Goal: Transaction & Acquisition: Purchase product/service

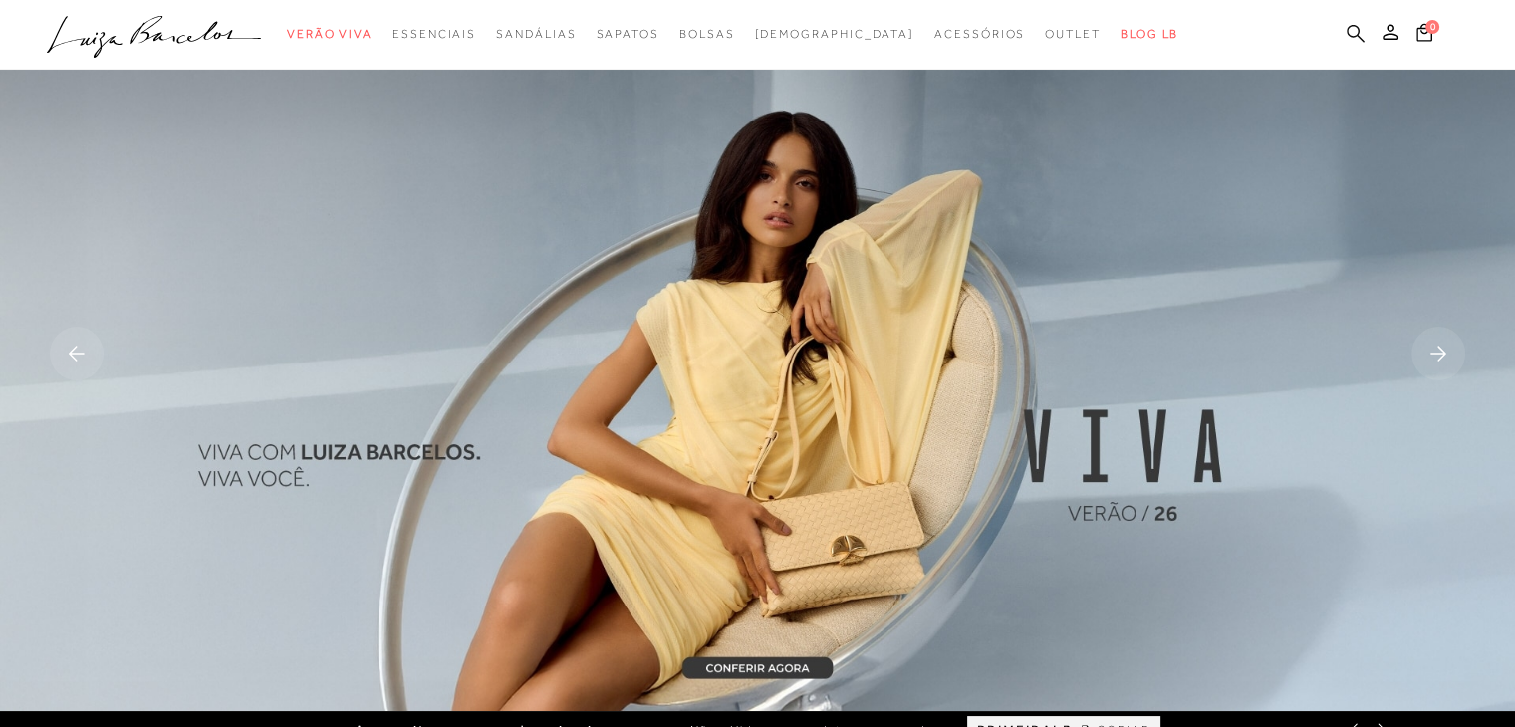
click at [1350, 28] on icon at bounding box center [1356, 33] width 18 height 19
click at [1351, 26] on icon at bounding box center [1356, 33] width 18 height 18
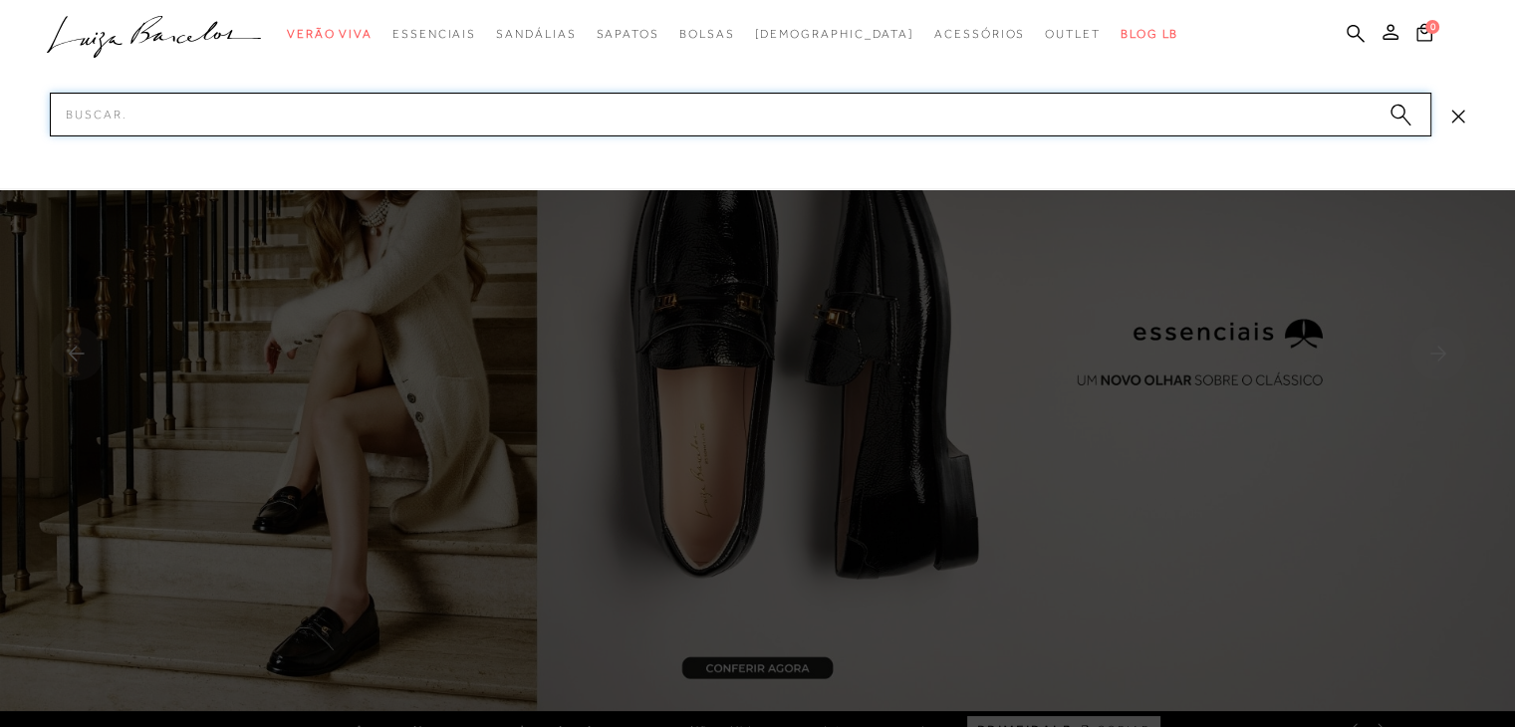
drag, startPoint x: 80, startPoint y: 121, endPoint x: 64, endPoint y: 121, distance: 15.9
click at [64, 121] on input "Pesquisar" at bounding box center [741, 115] width 1382 height 44
paste input "132400124"
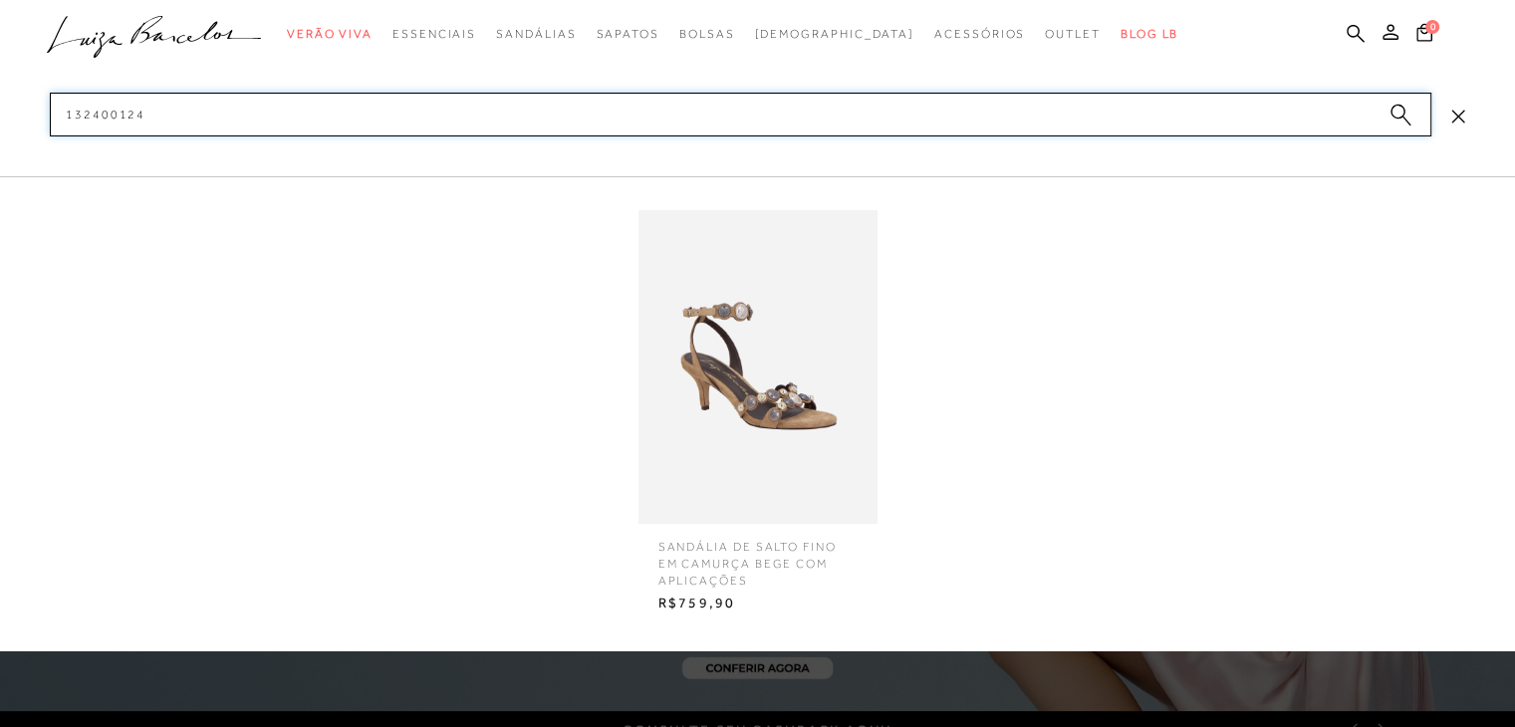
type input "132400124"
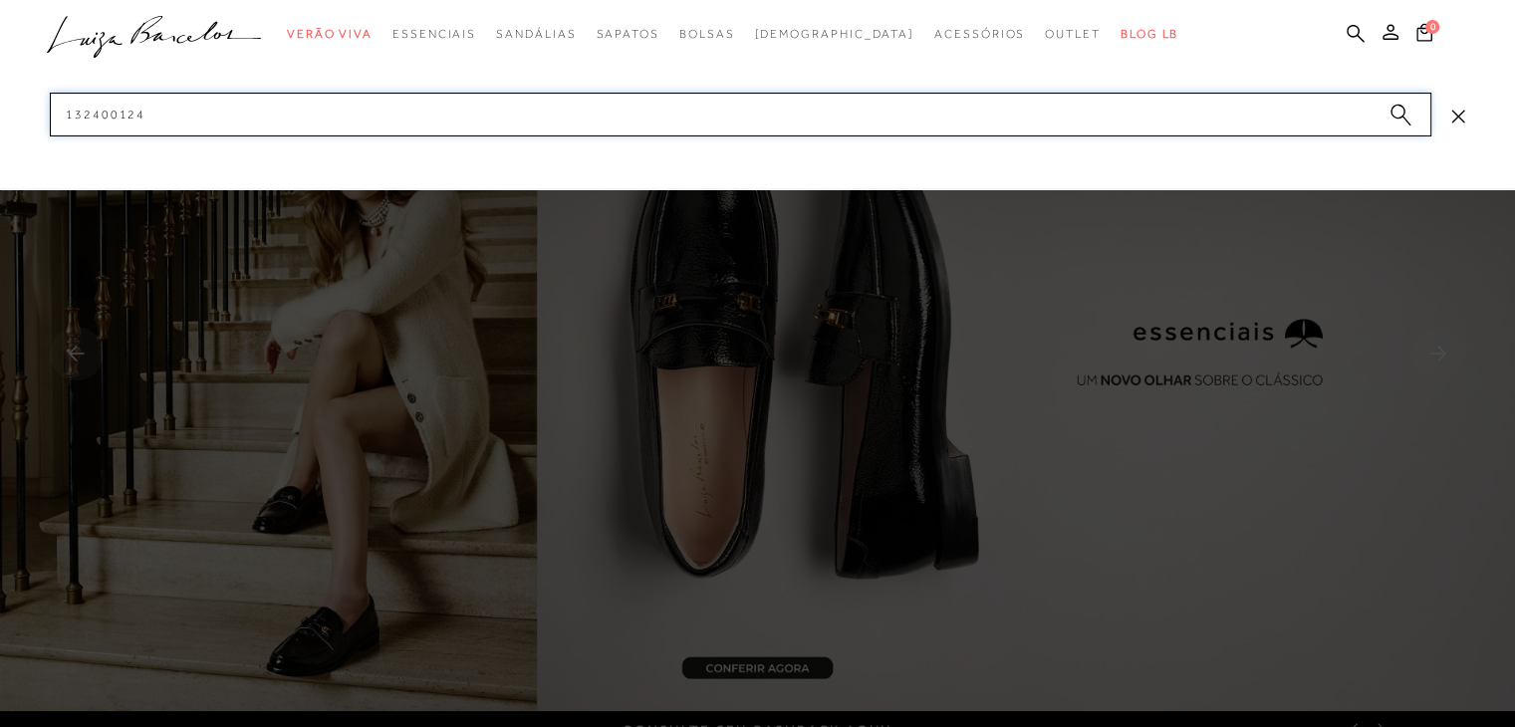
click at [236, 113] on input "132400124" at bounding box center [741, 115] width 1382 height 44
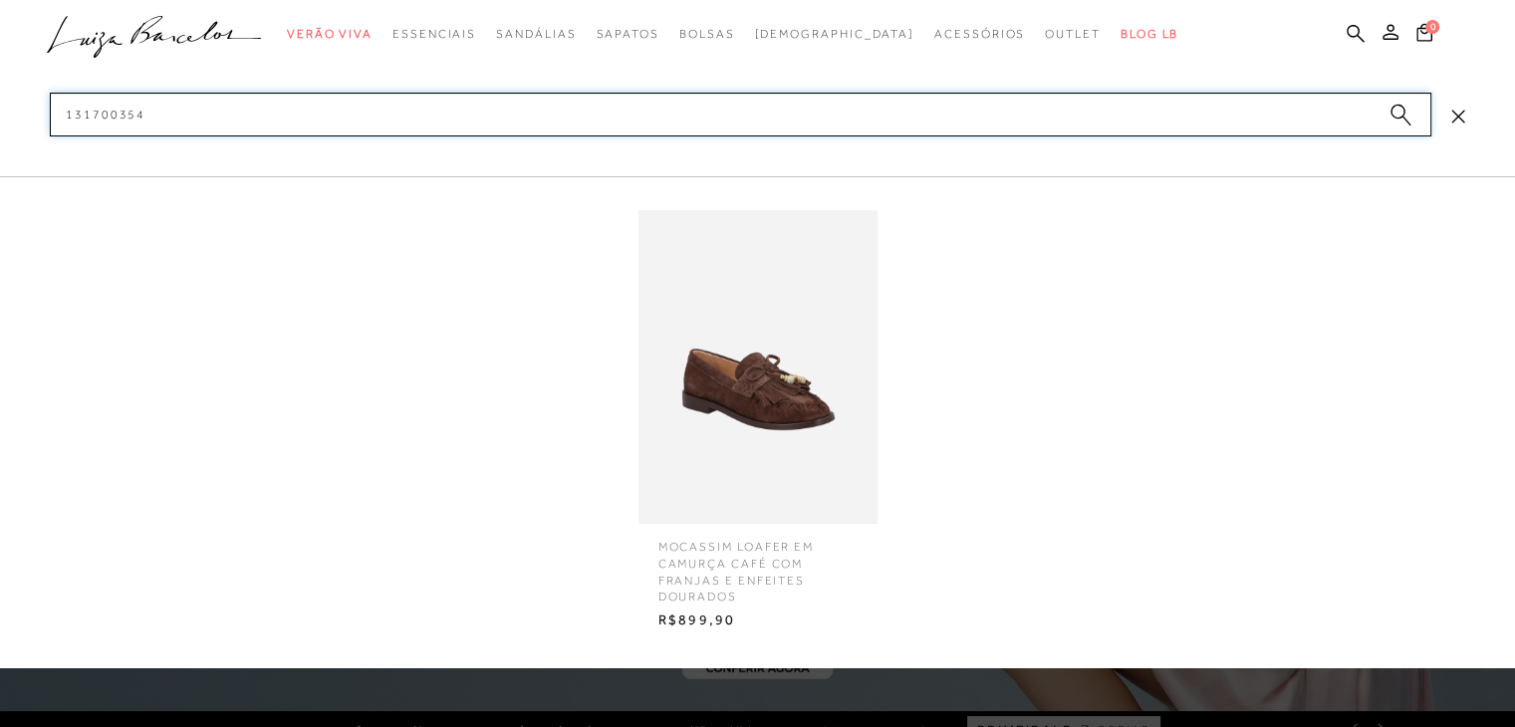
type input "131700354"
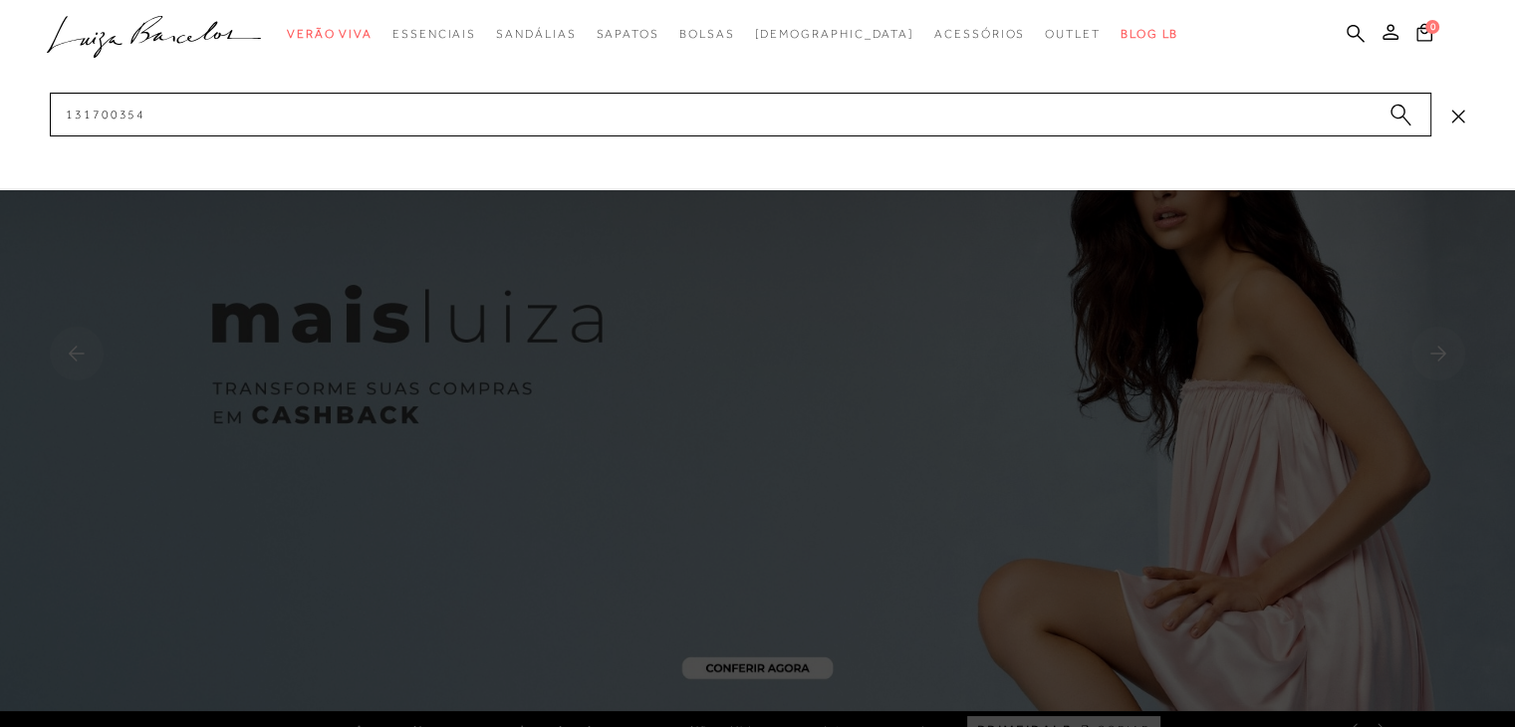
drag, startPoint x: 542, startPoint y: 210, endPoint x: 1373, endPoint y: 499, distance: 879.7
drag, startPoint x: 1373, startPoint y: 499, endPoint x: 452, endPoint y: 216, distance: 963.1
click at [447, 242] on div at bounding box center [757, 363] width 1515 height 727
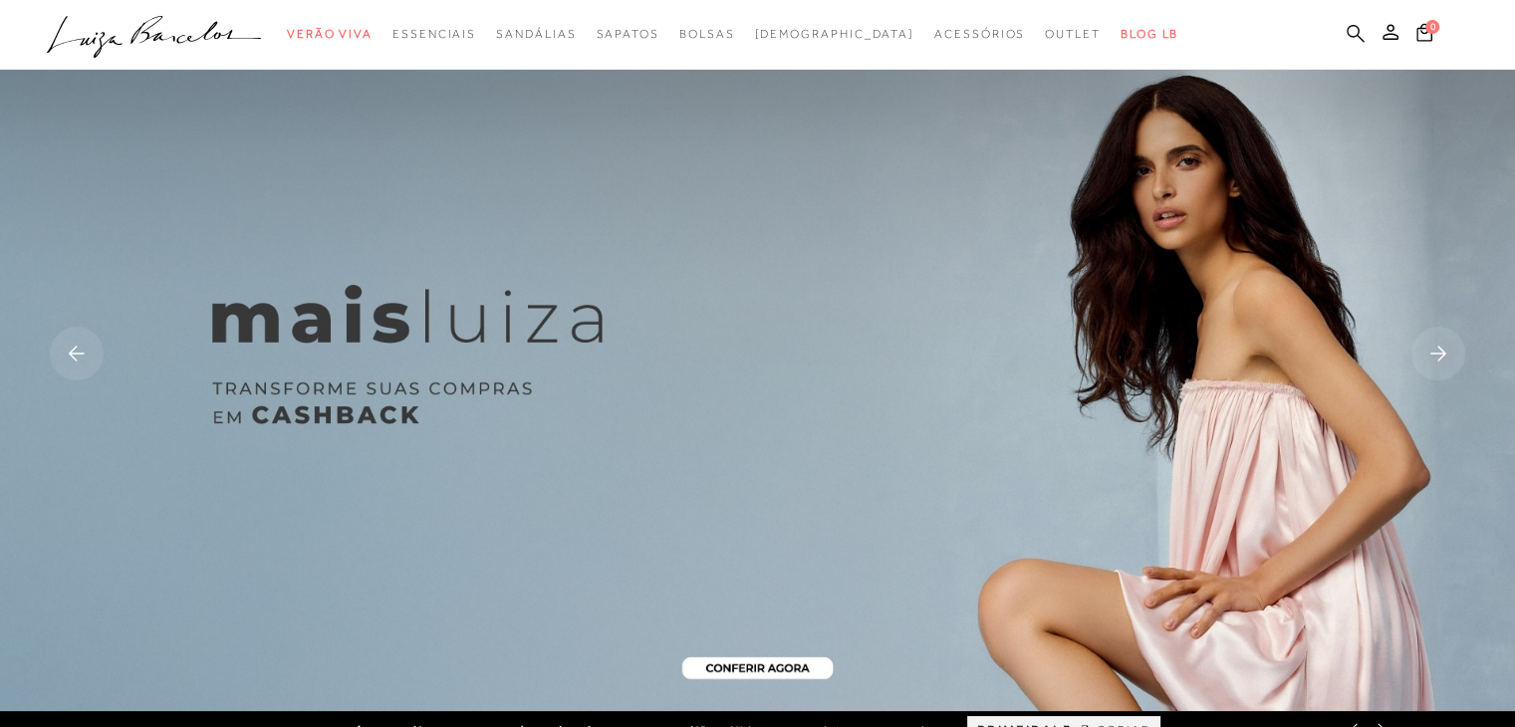
click at [1354, 23] on link at bounding box center [1356, 35] width 18 height 25
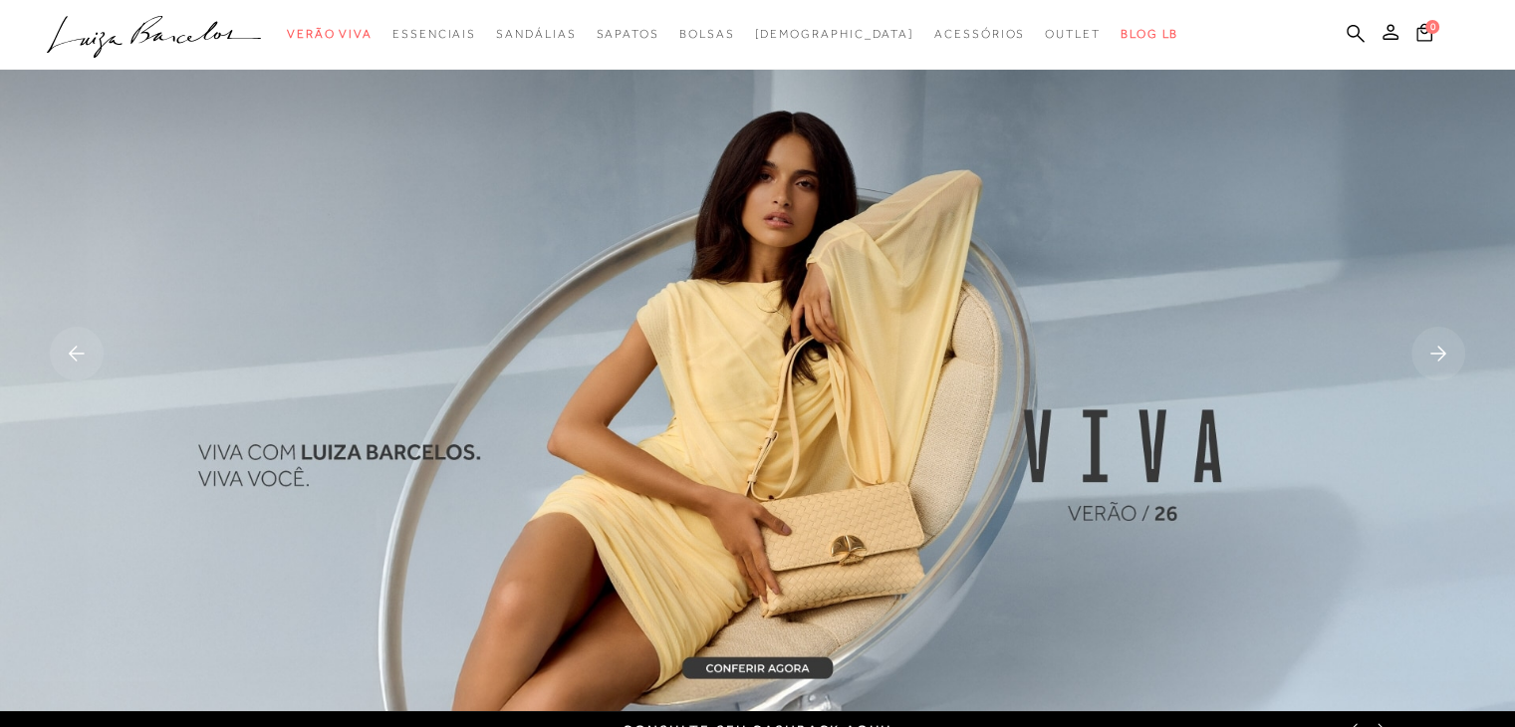
click at [1367, 19] on ul ".a{fill-rule:evenodd;} Verão Viva Em alta Favoritos das Influenciadoras Apostas…" at bounding box center [743, 34] width 1392 height 37
click at [1349, 27] on icon at bounding box center [1356, 33] width 18 height 18
click at [1355, 38] on icon at bounding box center [1356, 33] width 18 height 19
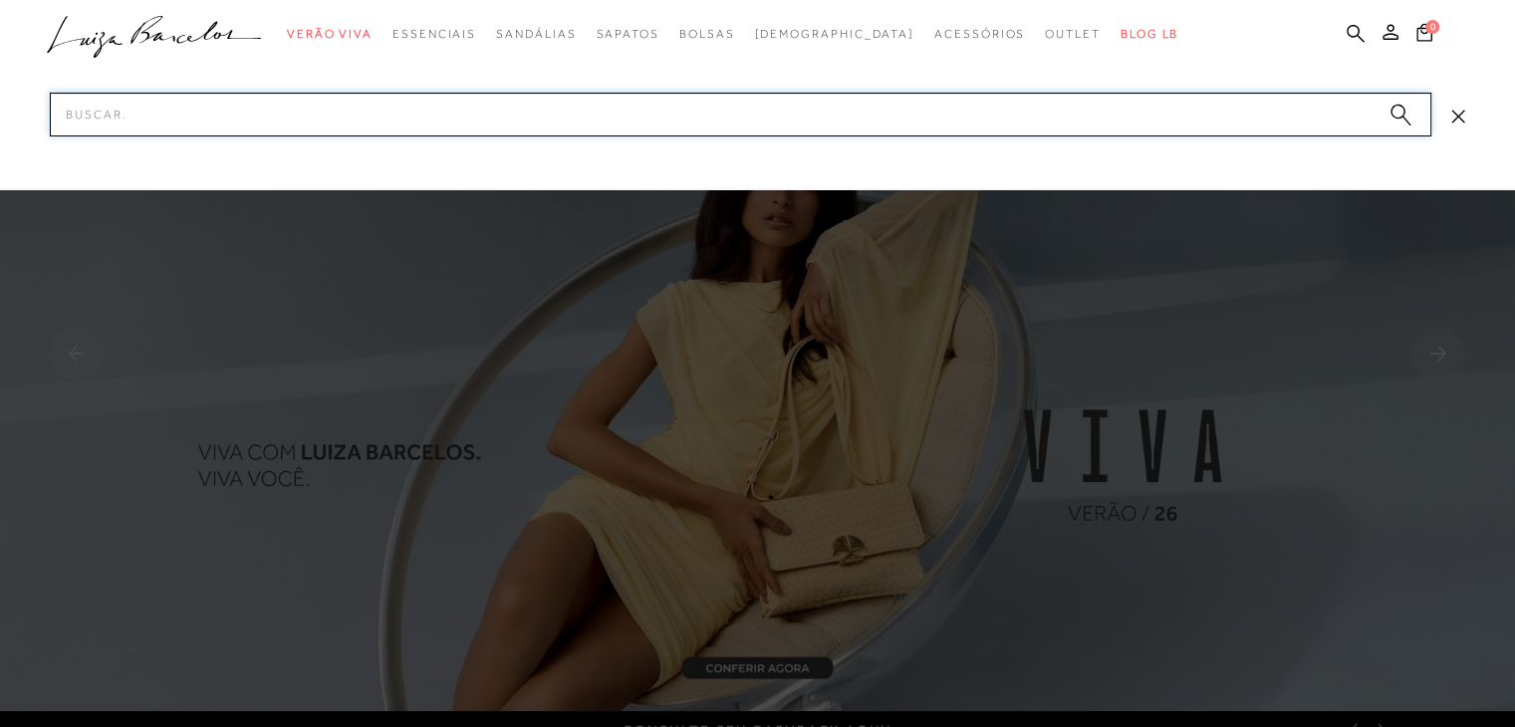
click at [1259, 105] on input "Pesquisar" at bounding box center [741, 115] width 1382 height 44
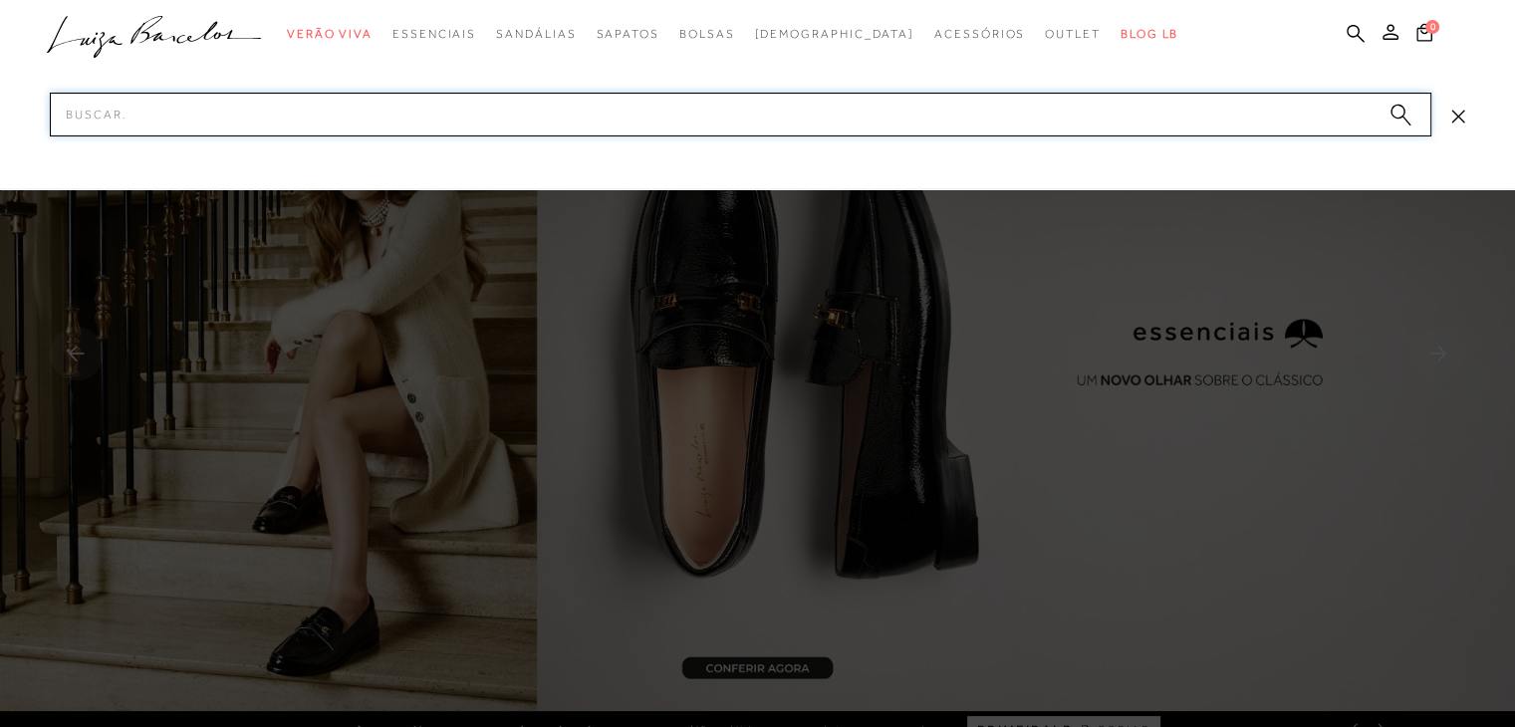
drag, startPoint x: 1259, startPoint y: 105, endPoint x: 741, endPoint y: 117, distance: 518.2
click at [741, 117] on input "Pesquisar" at bounding box center [741, 115] width 1382 height 44
paste input "13170035"
type input "131700354"
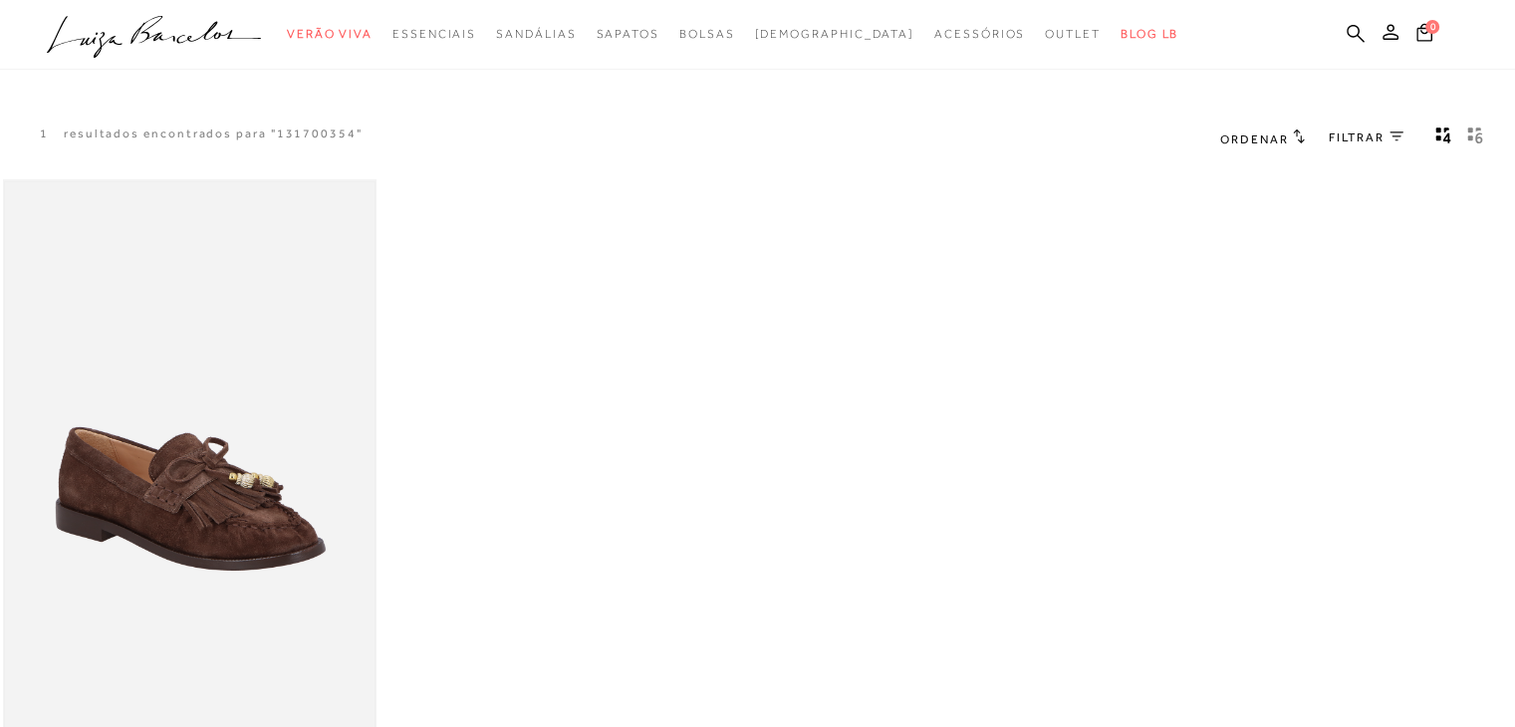
drag, startPoint x: 488, startPoint y: 194, endPoint x: 123, endPoint y: 370, distance: 405.5
click at [122, 375] on div "MOCASSIM LOAFER EM CAMURÇA CAFÉ COM FRANJAS E ENFEITES DOURADOS 33 34 35 36 37 …" at bounding box center [757, 513] width 1515 height 675
click at [557, 222] on div "MOCASSIM LOAFER EM CAMURÇA CAFÉ COM FRANJAS E ENFEITES DOURADOS 33 34 35 36 37 …" at bounding box center [757, 513] width 1515 height 675
drag, startPoint x: 450, startPoint y: 180, endPoint x: 809, endPoint y: 228, distance: 361.8
click at [809, 228] on div "MOCASSIM LOAFER EM CAMURÇA CAFÉ COM FRANJAS E ENFEITES DOURADOS 33 34 35 36 37 …" at bounding box center [757, 513] width 1515 height 675
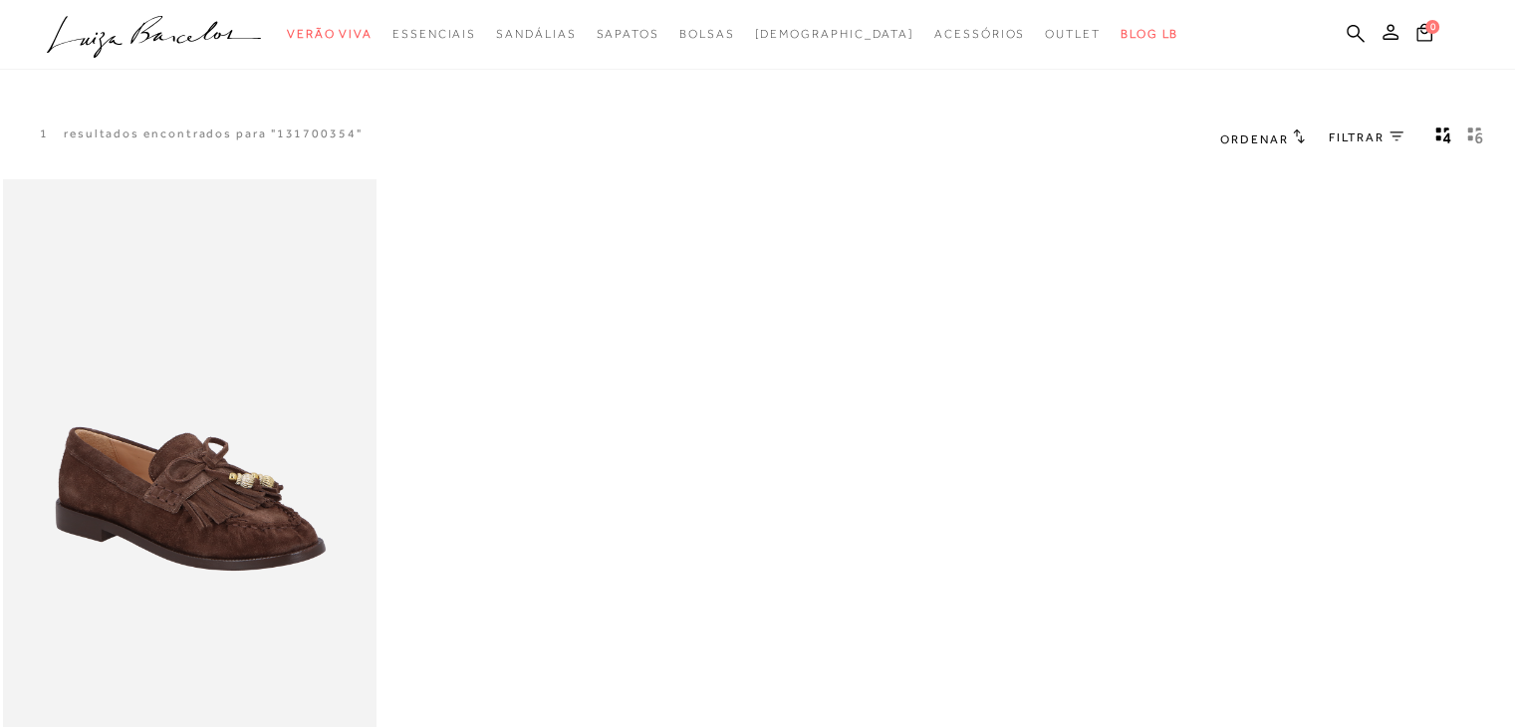
drag, startPoint x: 809, startPoint y: 228, endPoint x: 760, endPoint y: 207, distance: 53.1
click at [760, 207] on div "MOCASSIM LOAFER EM CAMURÇA CAFÉ COM FRANJAS E ENFEITES DOURADOS 33 34 35 36 37 …" at bounding box center [757, 513] width 1515 height 675
click at [451, 240] on div "MOCASSIM LOAFER EM CAMURÇA CAFÉ COM FRANJAS E ENFEITES DOURADOS 33 34 35 36 37 …" at bounding box center [757, 513] width 1515 height 675
click at [221, 368] on img at bounding box center [190, 459] width 370 height 555
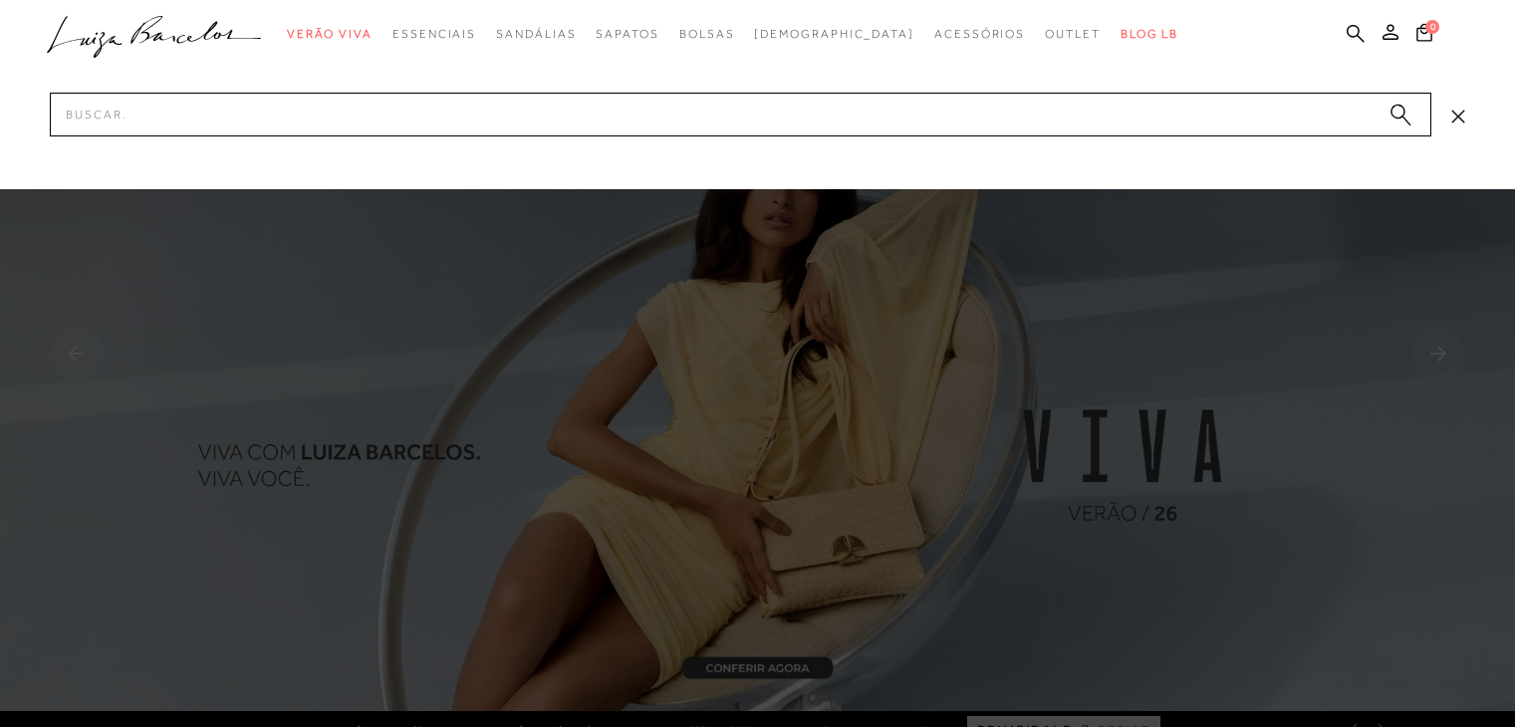
click at [1141, 97] on input "Pesquisar" at bounding box center [741, 115] width 1382 height 44
type input "77770655-43"
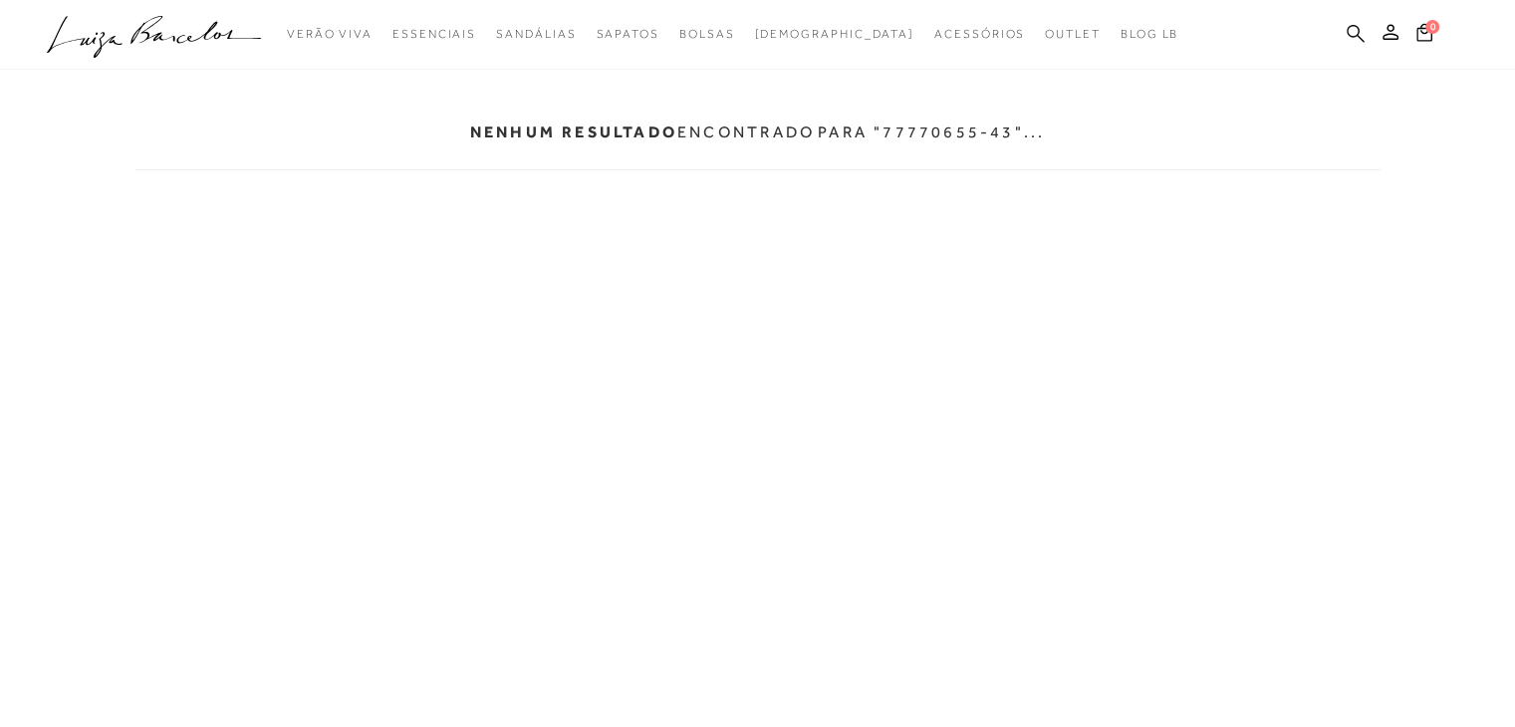
click at [1351, 30] on icon at bounding box center [1356, 33] width 18 height 19
click at [1354, 33] on icon at bounding box center [1356, 33] width 18 height 19
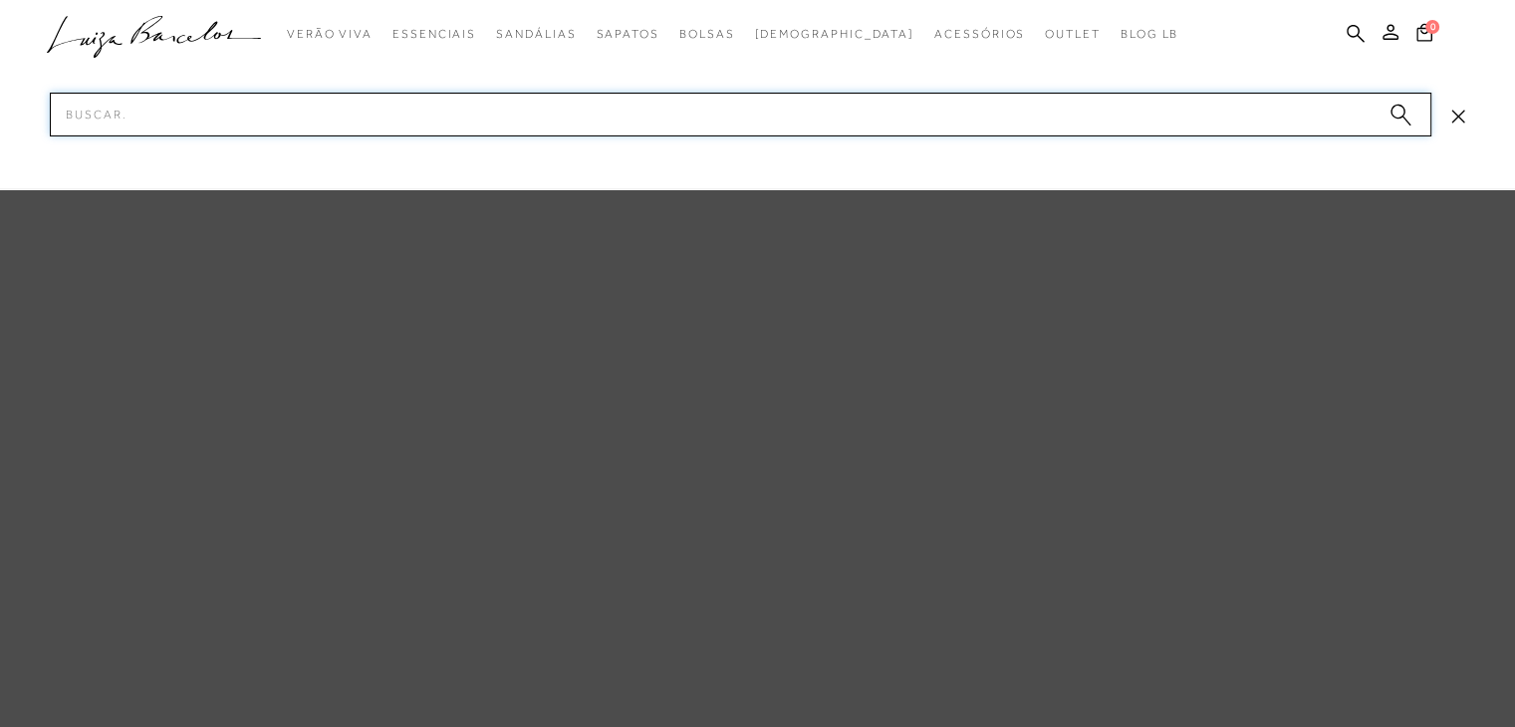
click at [1001, 122] on input "Pesquisar" at bounding box center [741, 115] width 1382 height 44
paste input "77770655-43"
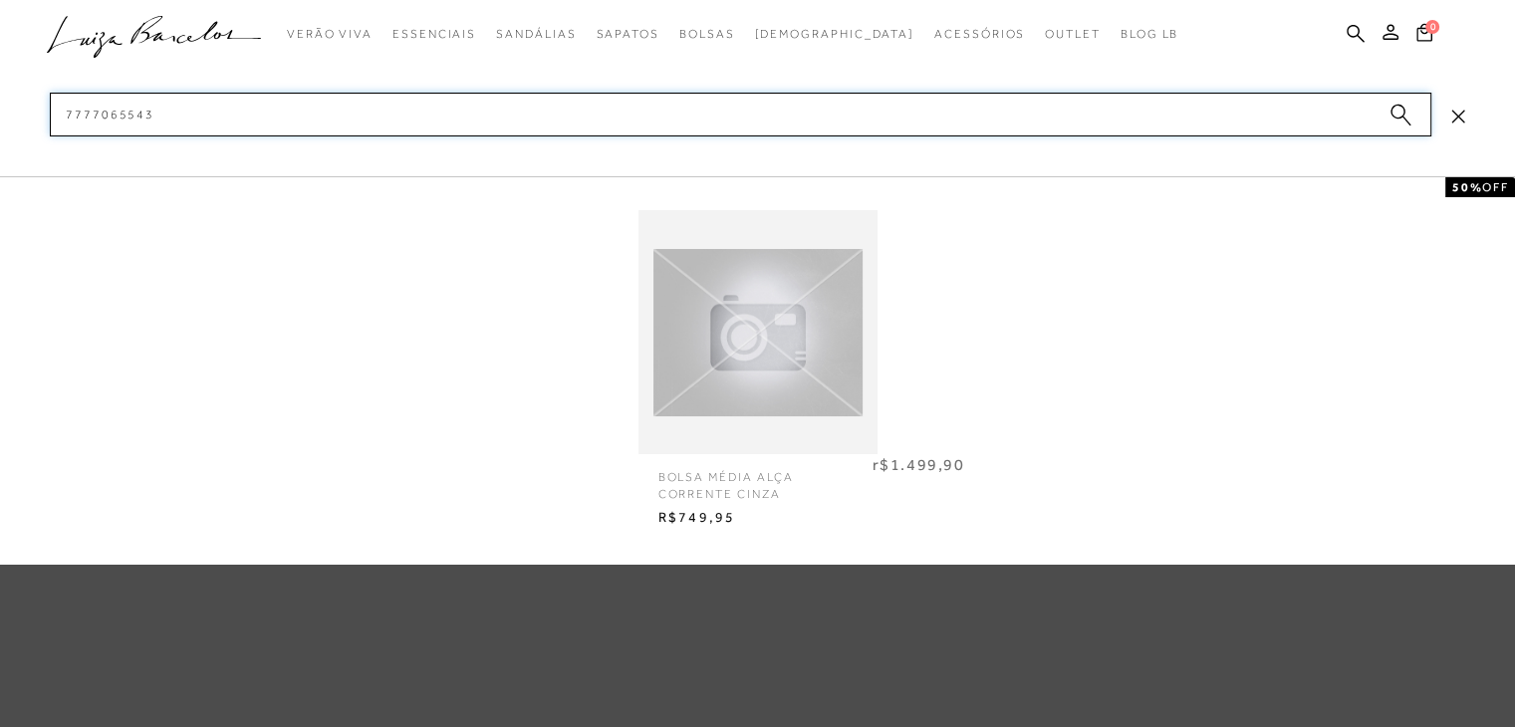
type input "7777065543"
click at [706, 320] on img at bounding box center [758, 332] width 239 height 167
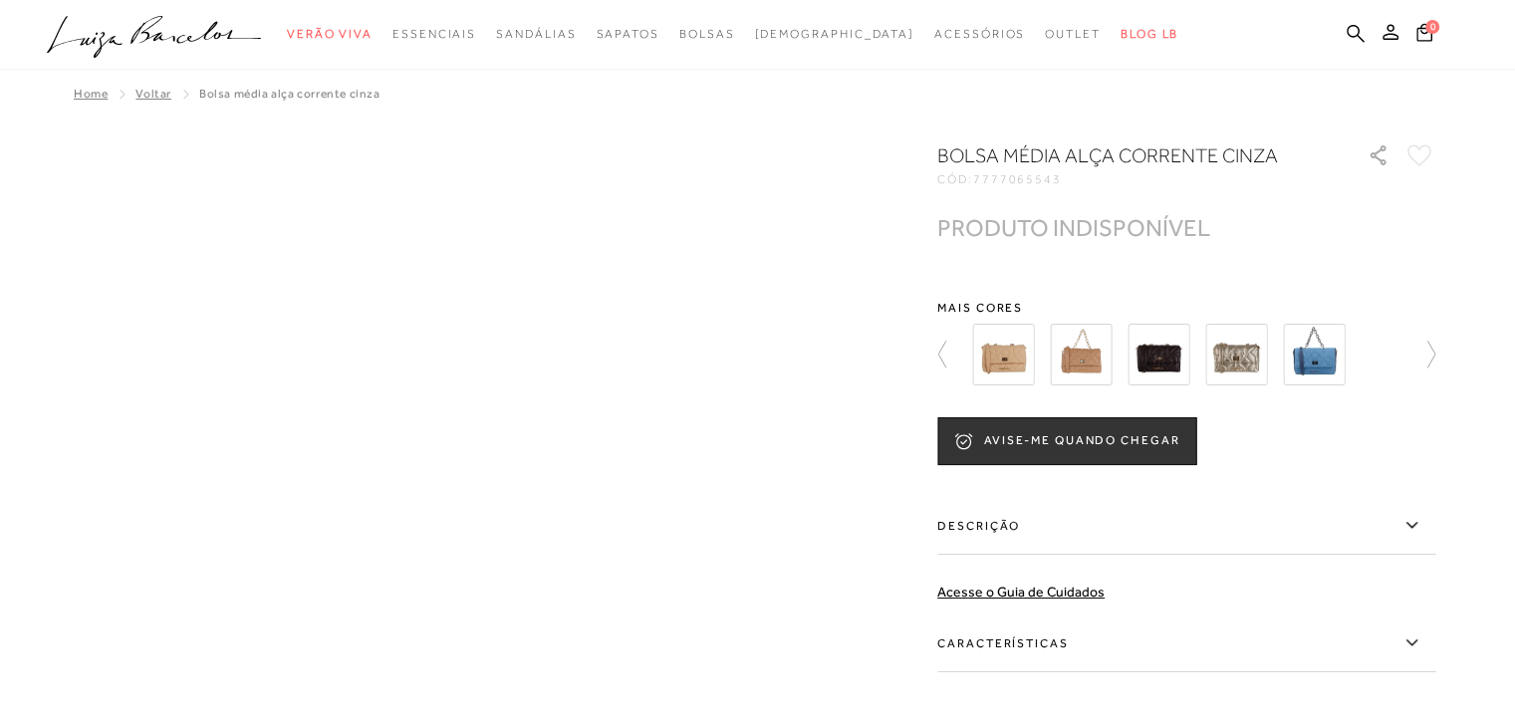
click at [1236, 358] on img at bounding box center [1237, 355] width 62 height 62
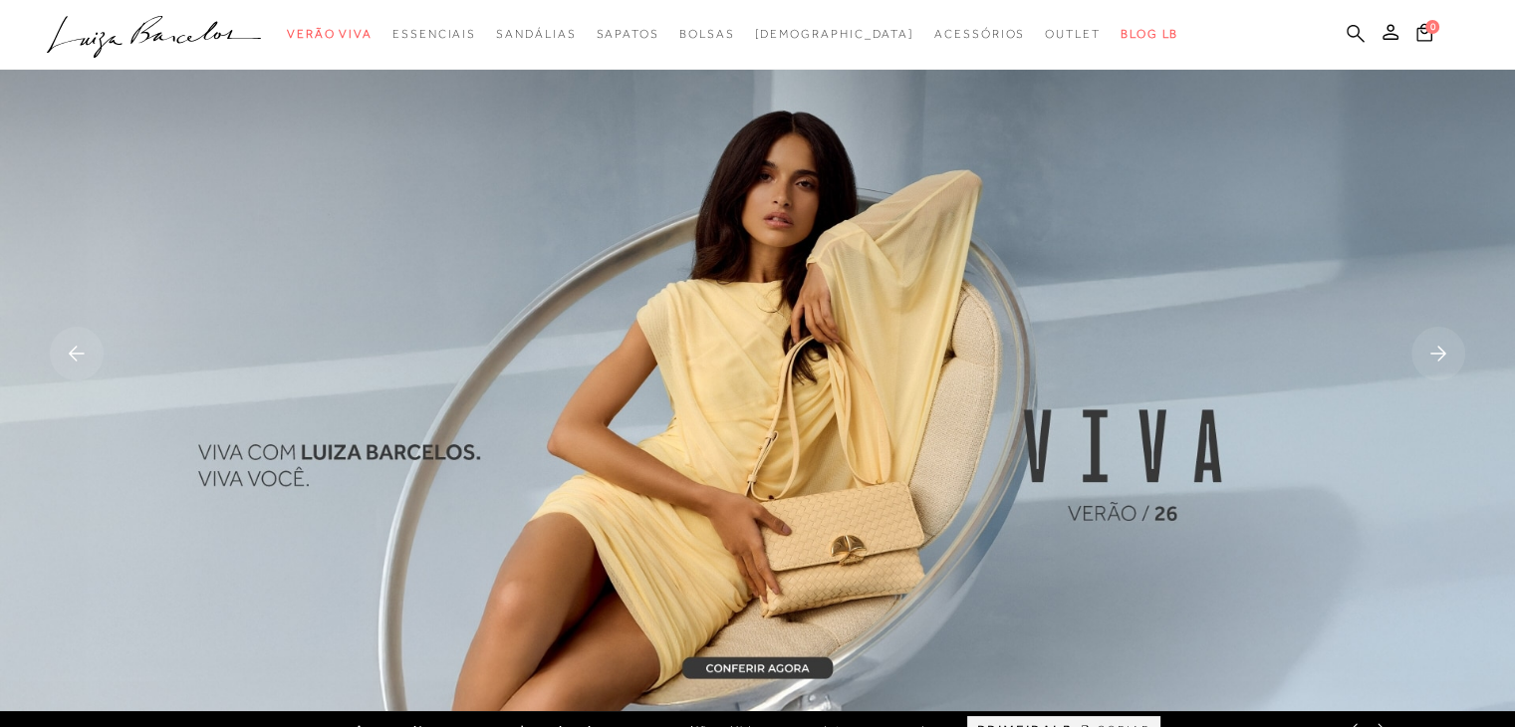
click at [1349, 28] on icon at bounding box center [1356, 33] width 18 height 18
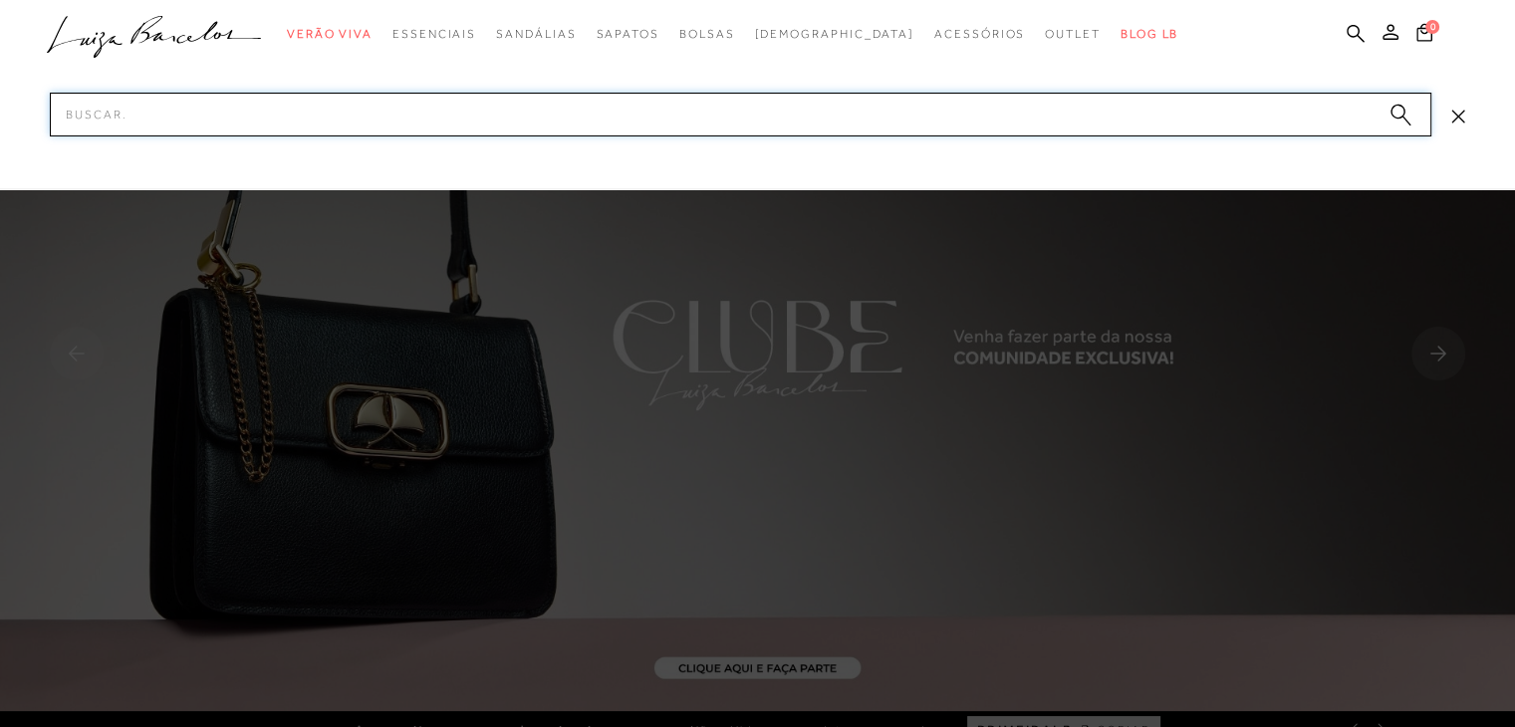
click at [256, 113] on input "Pesquisar" at bounding box center [741, 115] width 1382 height 44
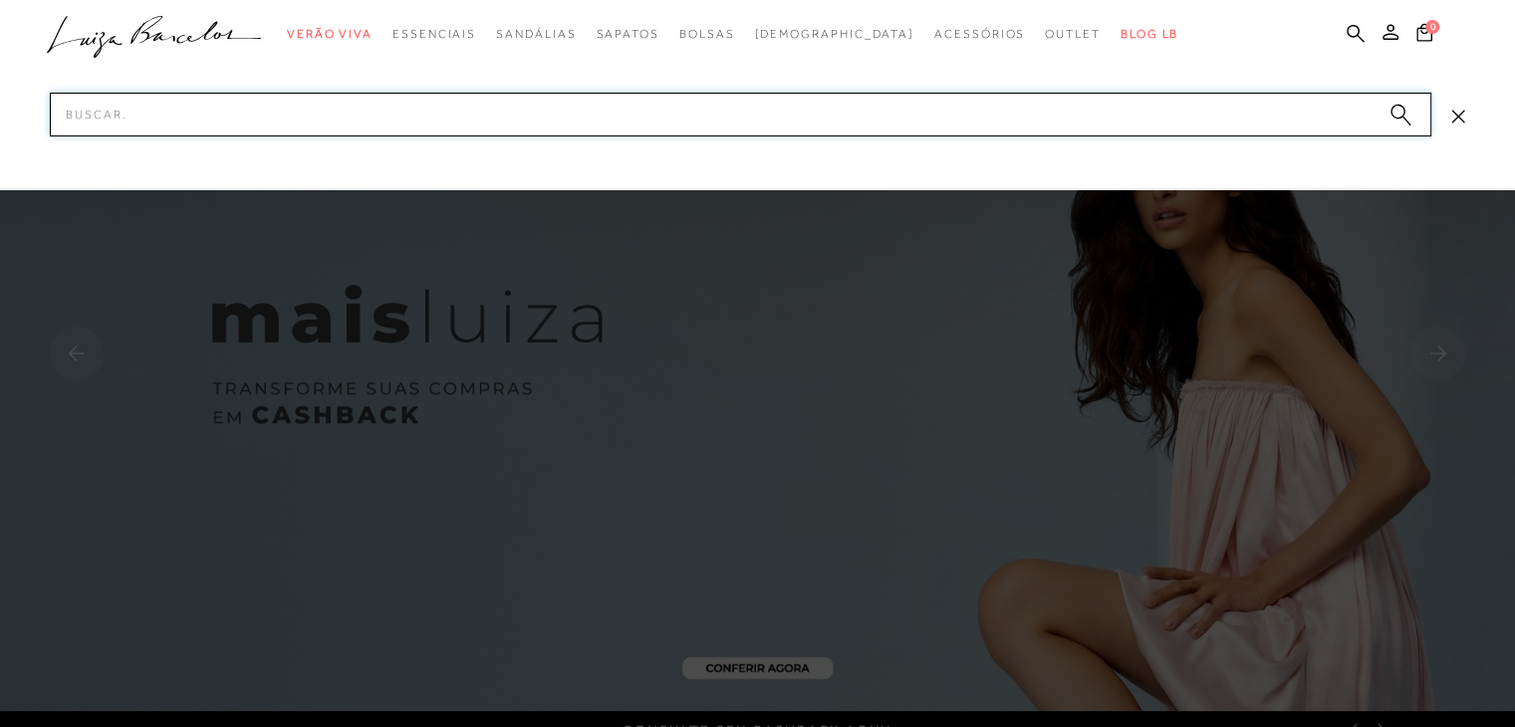
drag, startPoint x: 256, startPoint y: 115, endPoint x: 118, endPoint y: 118, distance: 138.5
click at [118, 118] on input "Pesquisar" at bounding box center [741, 115] width 1382 height 44
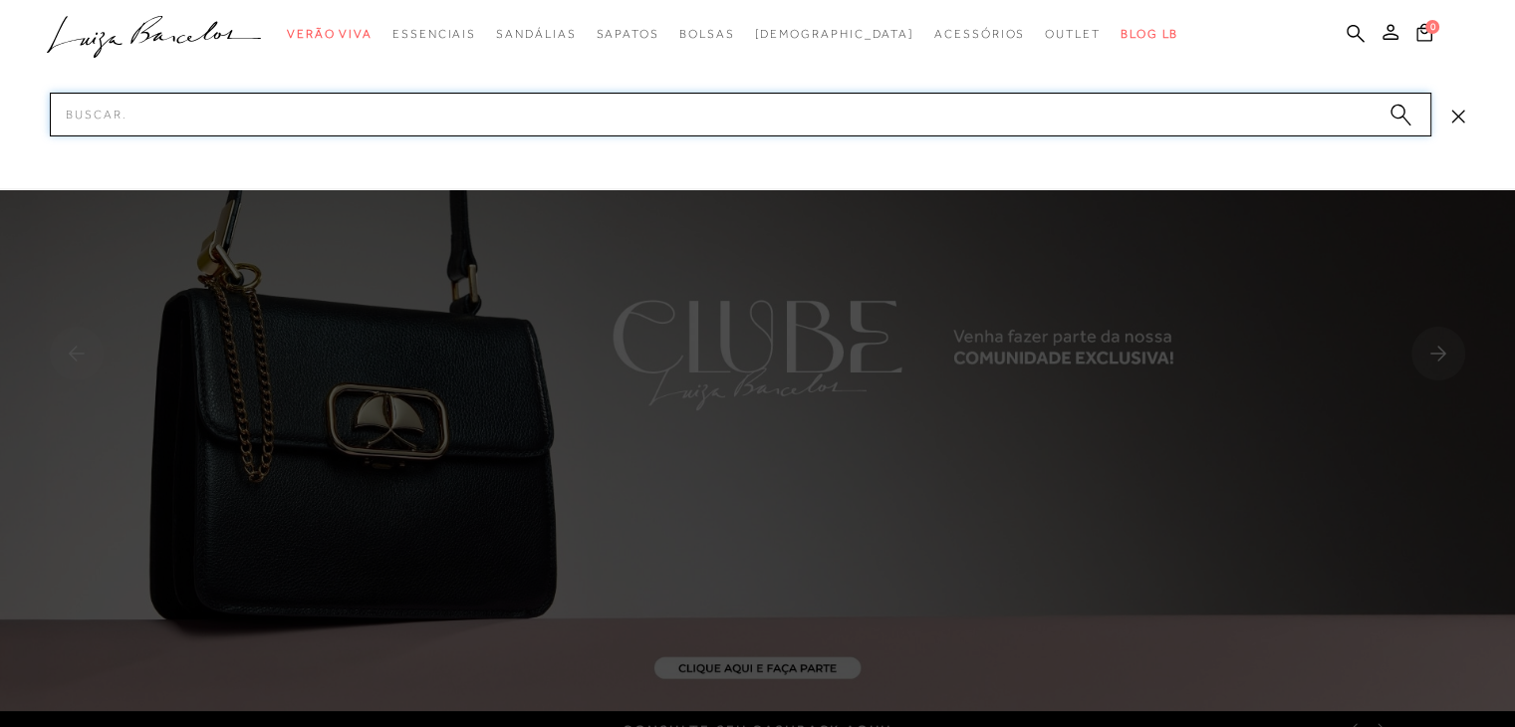
drag, startPoint x: 131, startPoint y: 112, endPoint x: 101, endPoint y: 115, distance: 30.0
click at [101, 115] on input "Pesquisar" at bounding box center [741, 115] width 1382 height 44
paste input "77770655-43"
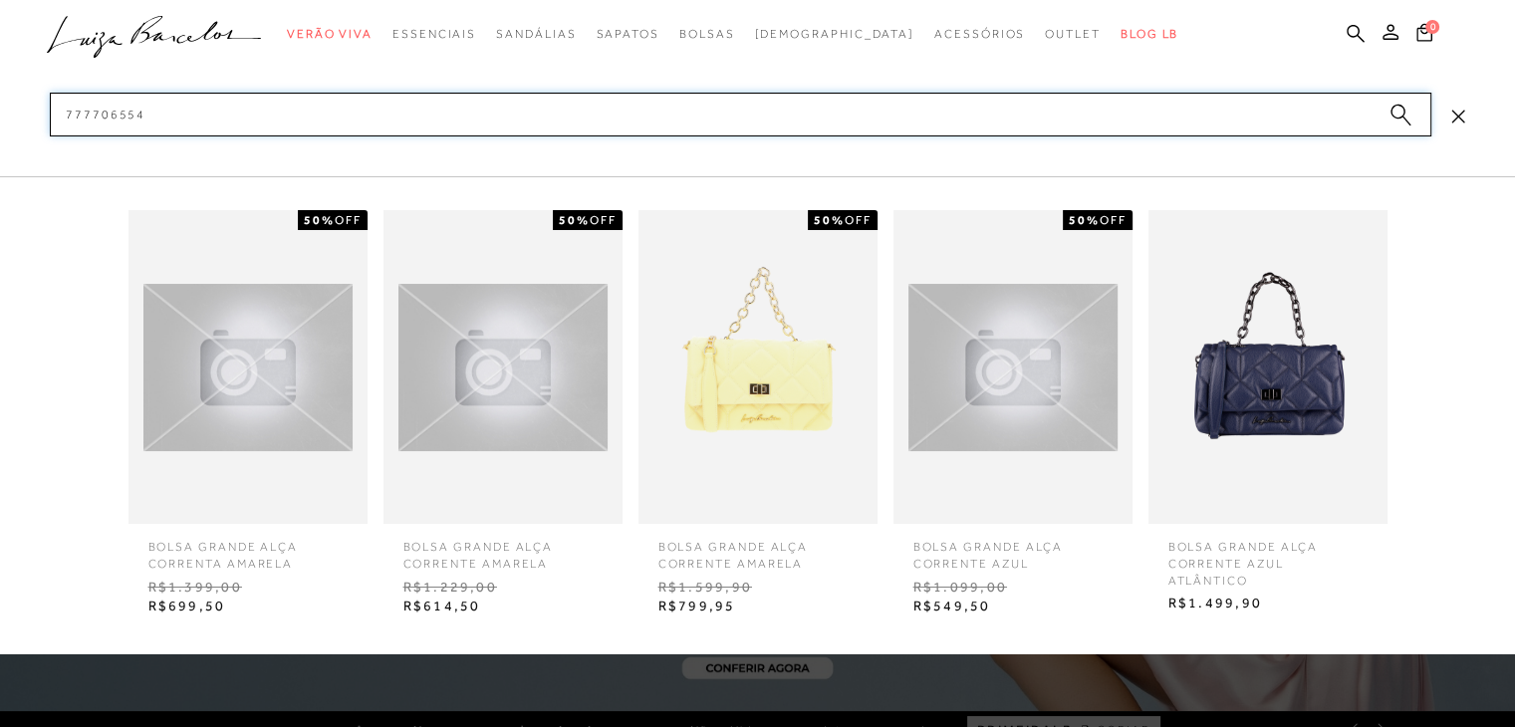
type input "7777065543"
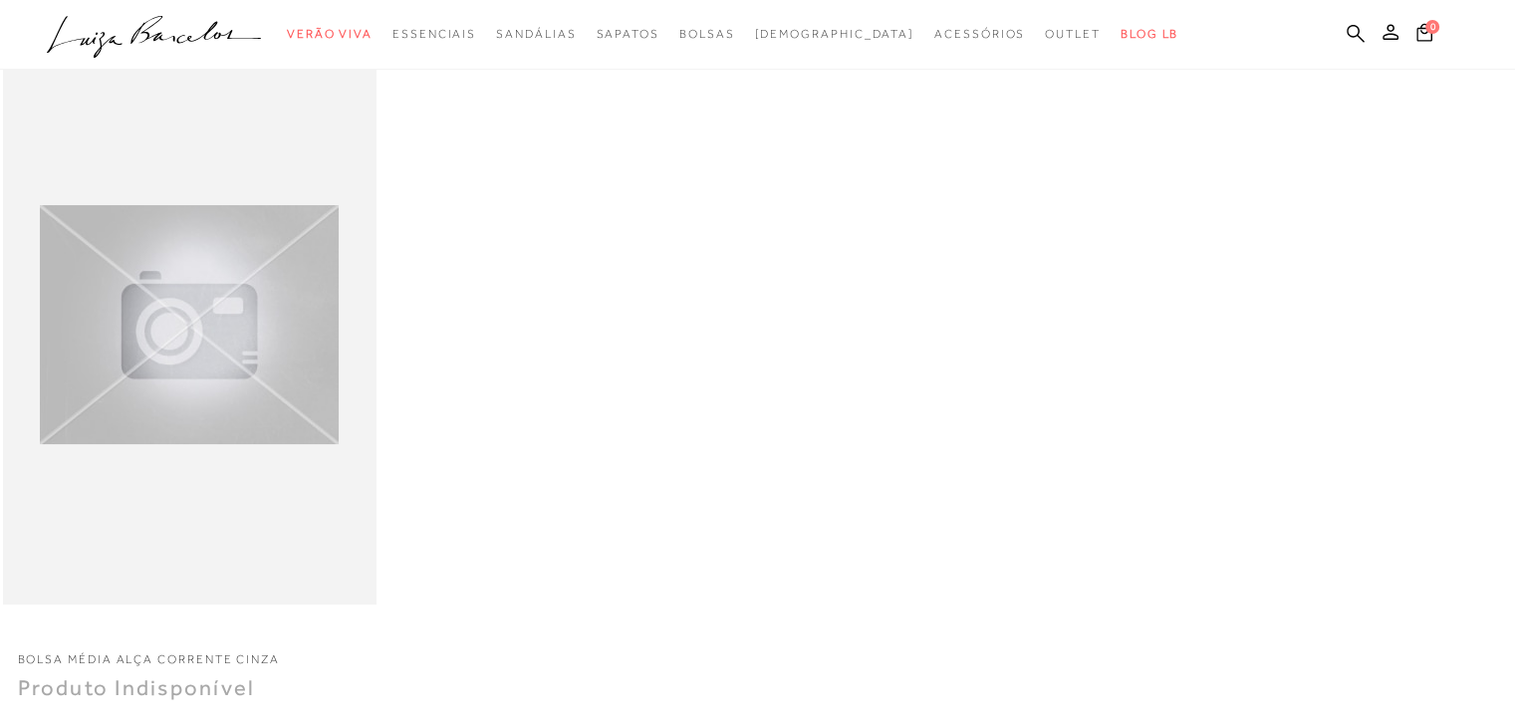
scroll to position [199, 0]
